Goal: Task Accomplishment & Management: Manage account settings

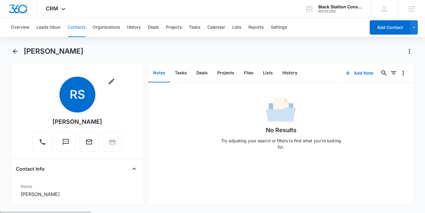
click at [103, 44] on div "Overview Leads Inbox Contacts Organizations History Deals Projects Tasks Calend…" at bounding box center [212, 115] width 425 height 194
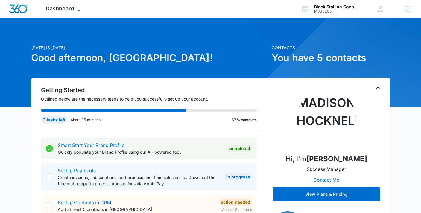
click at [69, 10] on span "Dashboard" at bounding box center [60, 8] width 28 height 6
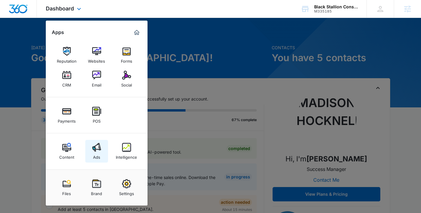
click at [103, 152] on link "Ads" at bounding box center [96, 151] width 23 height 23
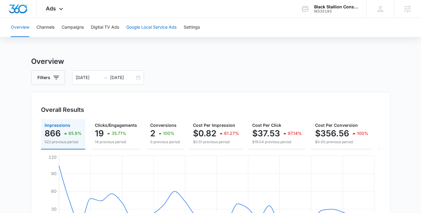
click at [152, 30] on button "Google Local Service Ads" at bounding box center [151, 27] width 50 height 19
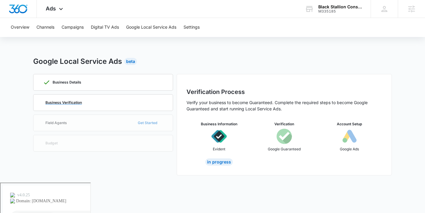
click at [57, 103] on p "Business Verification" at bounding box center [63, 103] width 36 height 4
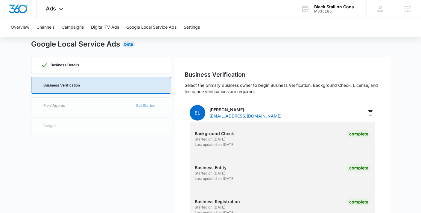
scroll to position [85, 0]
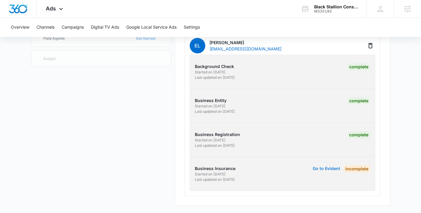
click at [334, 170] on button "Go to Evident" at bounding box center [325, 169] width 27 height 4
click at [325, 169] on button "Go to Evident" at bounding box center [325, 169] width 27 height 4
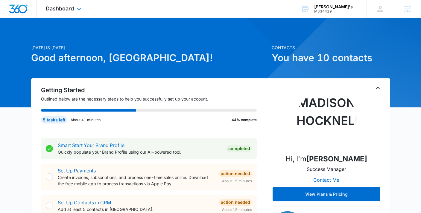
click at [84, 14] on div "Dashboard Apps Reputation Forms CRM Email Social Payments POS Content Ads Intel…" at bounding box center [64, 9] width 55 height 18
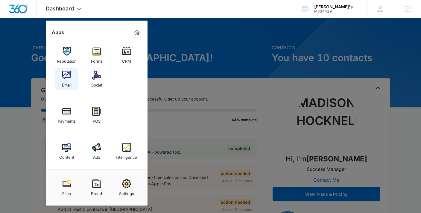
click at [70, 70] on link "Email" at bounding box center [66, 79] width 23 height 23
